Goal: Transaction & Acquisition: Purchase product/service

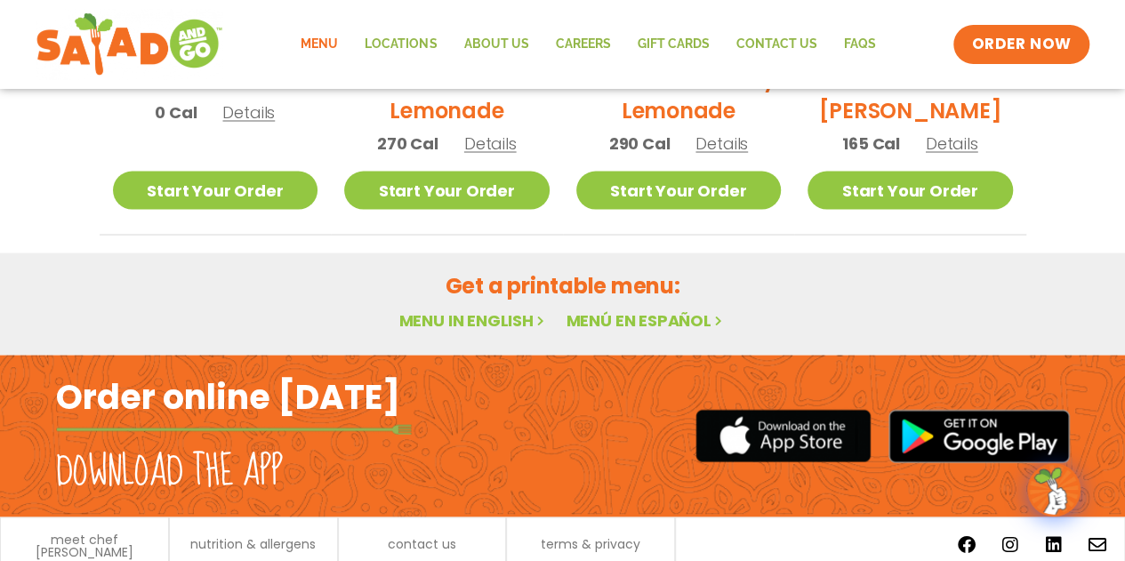
scroll to position [1646, 0]
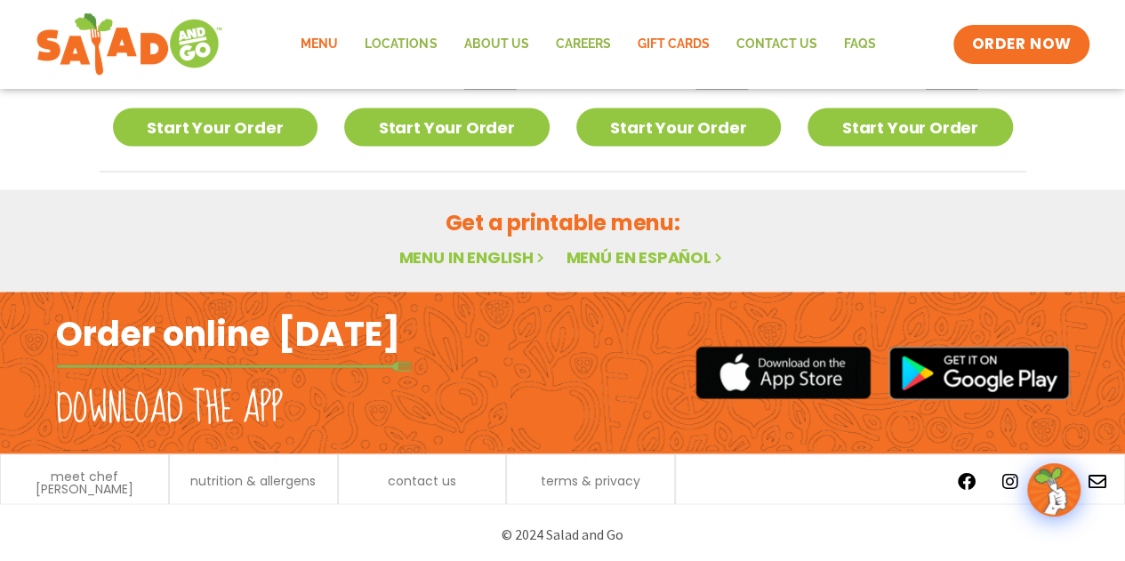
click at [672, 43] on link "GIFT CARDS" at bounding box center [672, 44] width 99 height 41
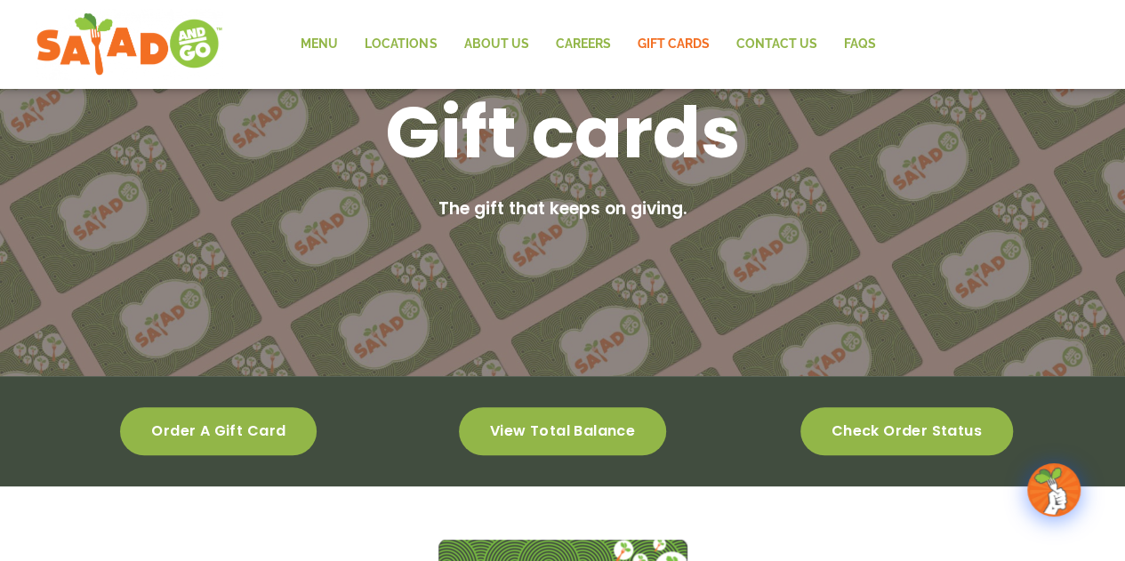
scroll to position [151, 0]
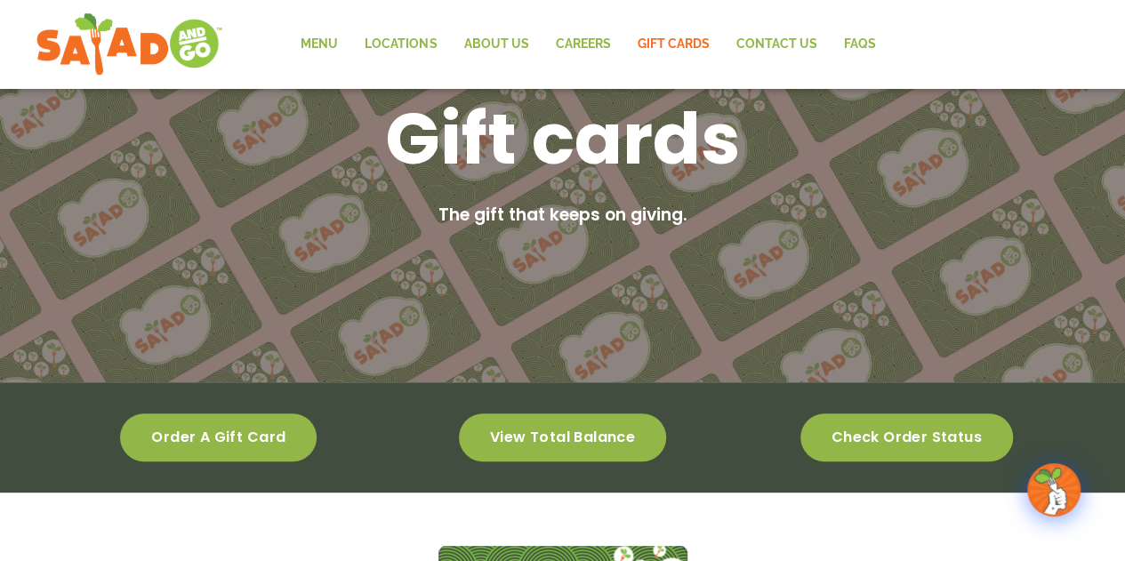
click at [486, 428] on link "View total balance" at bounding box center [562, 438] width 207 height 48
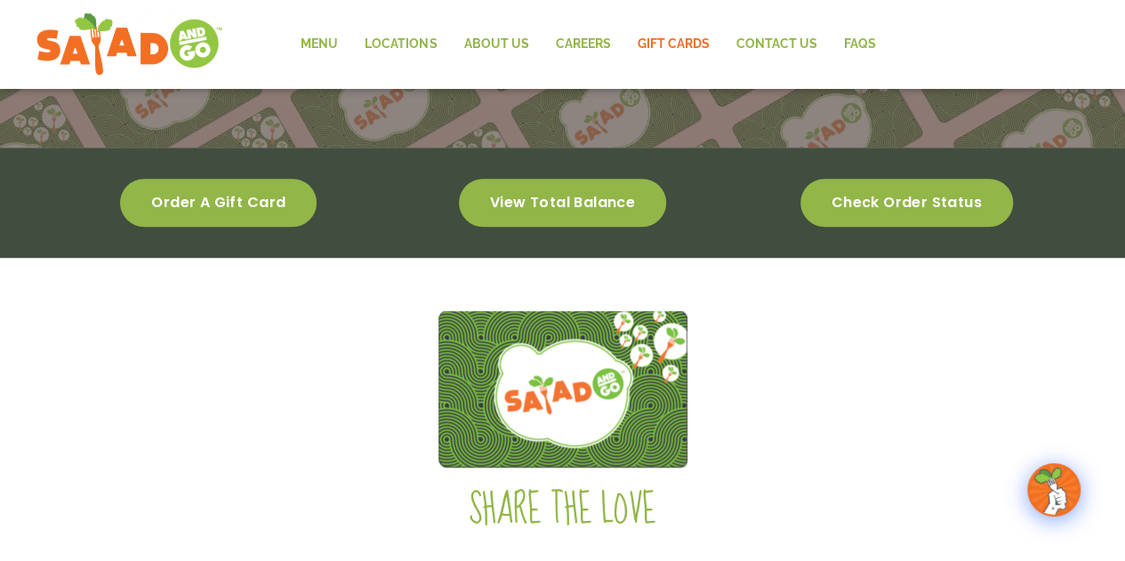
scroll to position [418, 0]
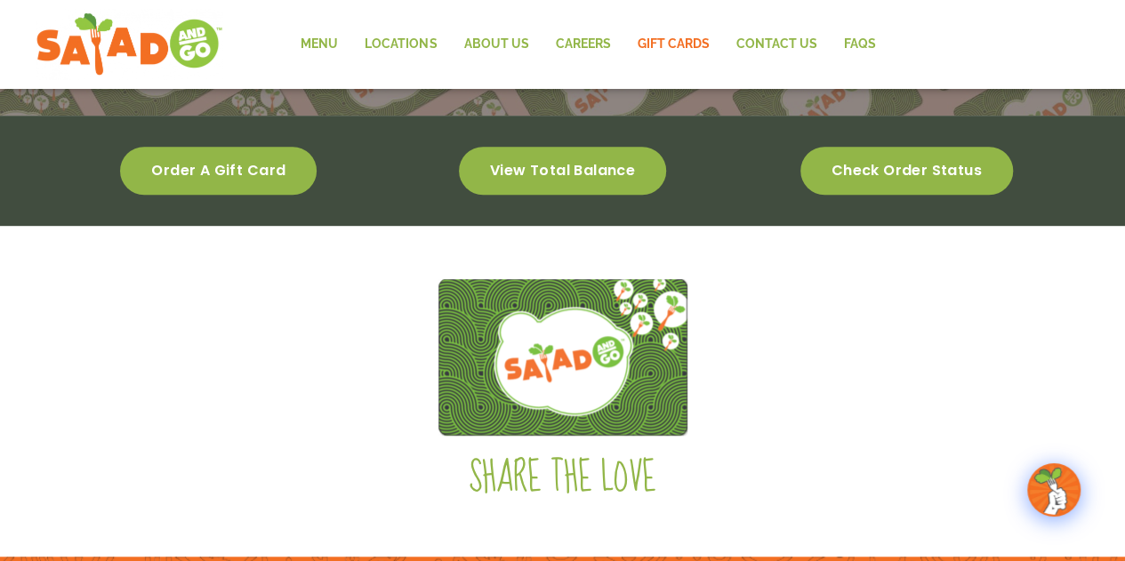
click at [235, 176] on span "Order a gift card" at bounding box center [218, 171] width 134 height 12
